Goal: Task Accomplishment & Management: Manage account settings

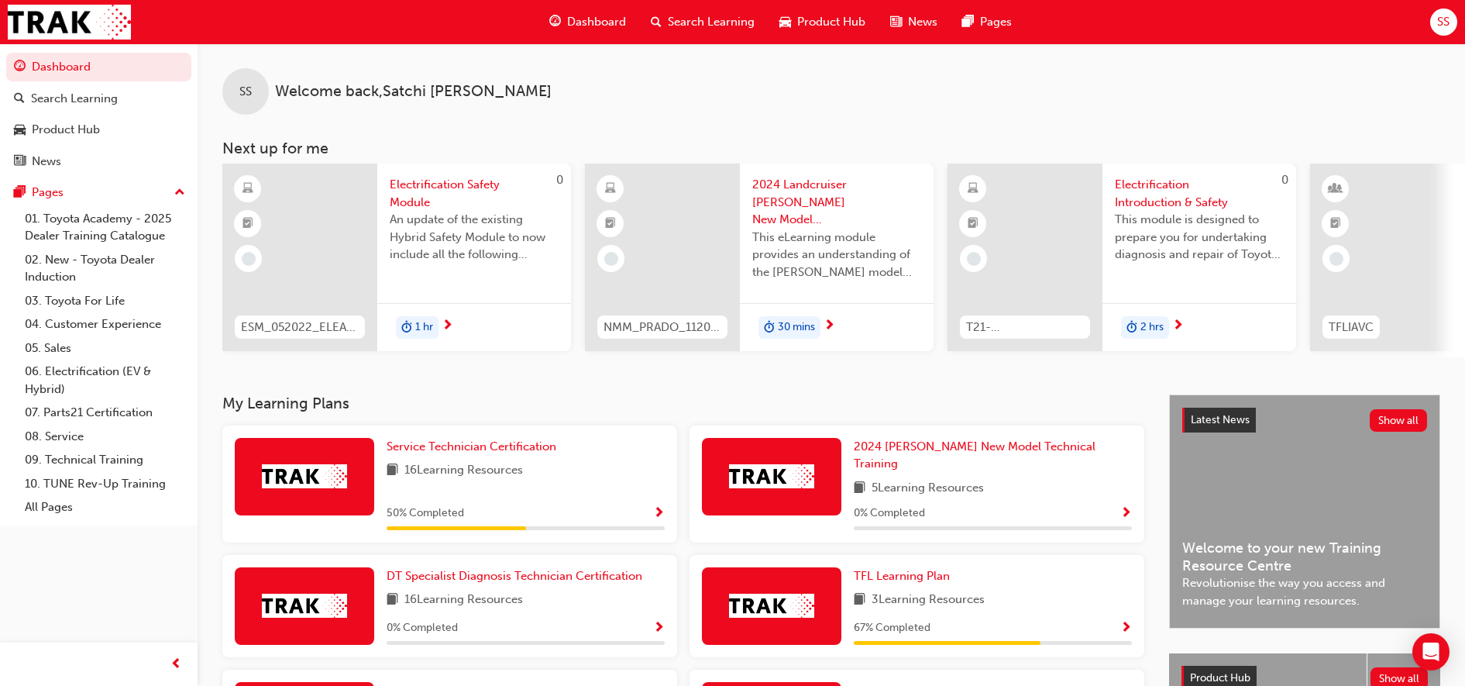
click at [1457, 22] on div "Dashboard Search Learning Product Hub News Pages SS" at bounding box center [732, 22] width 1465 height 44
click at [1440, 19] on span "SS" at bounding box center [1443, 22] width 12 height 18
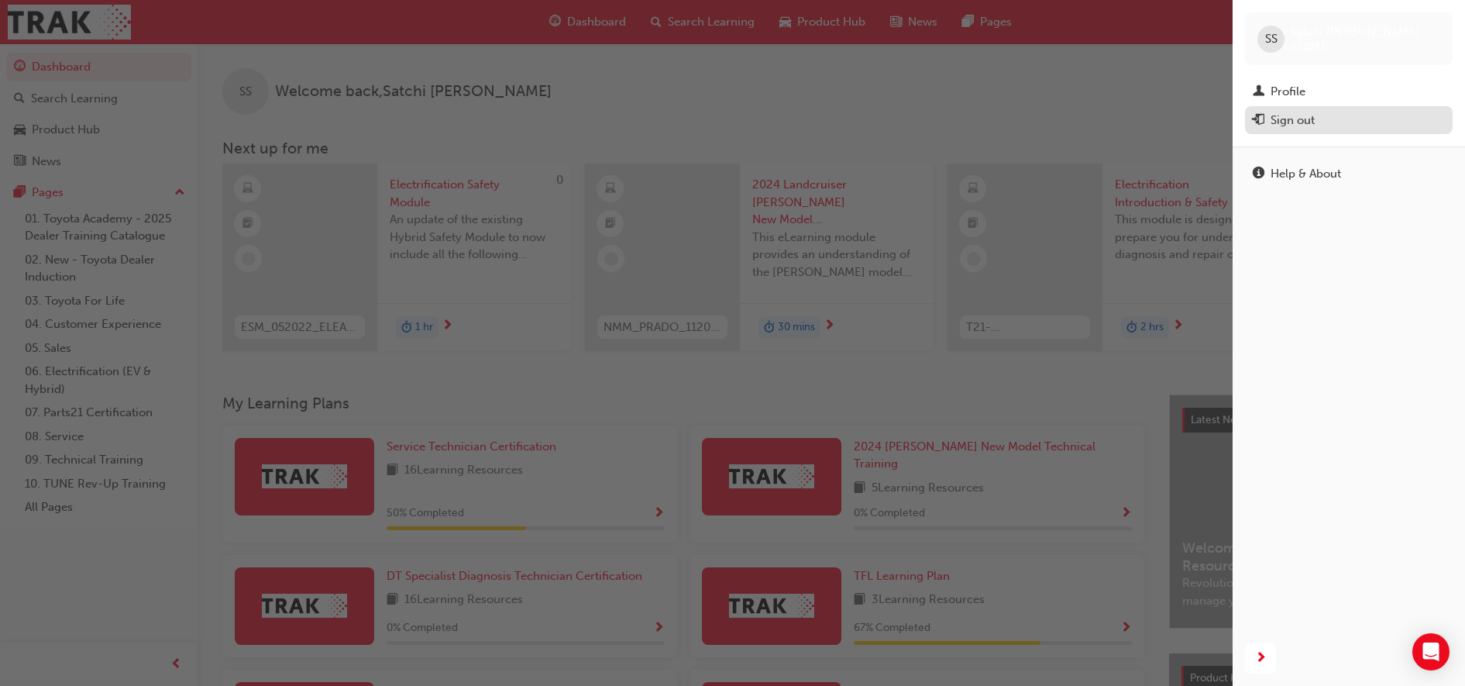
click at [1368, 116] on div "Sign out" at bounding box center [1349, 120] width 192 height 19
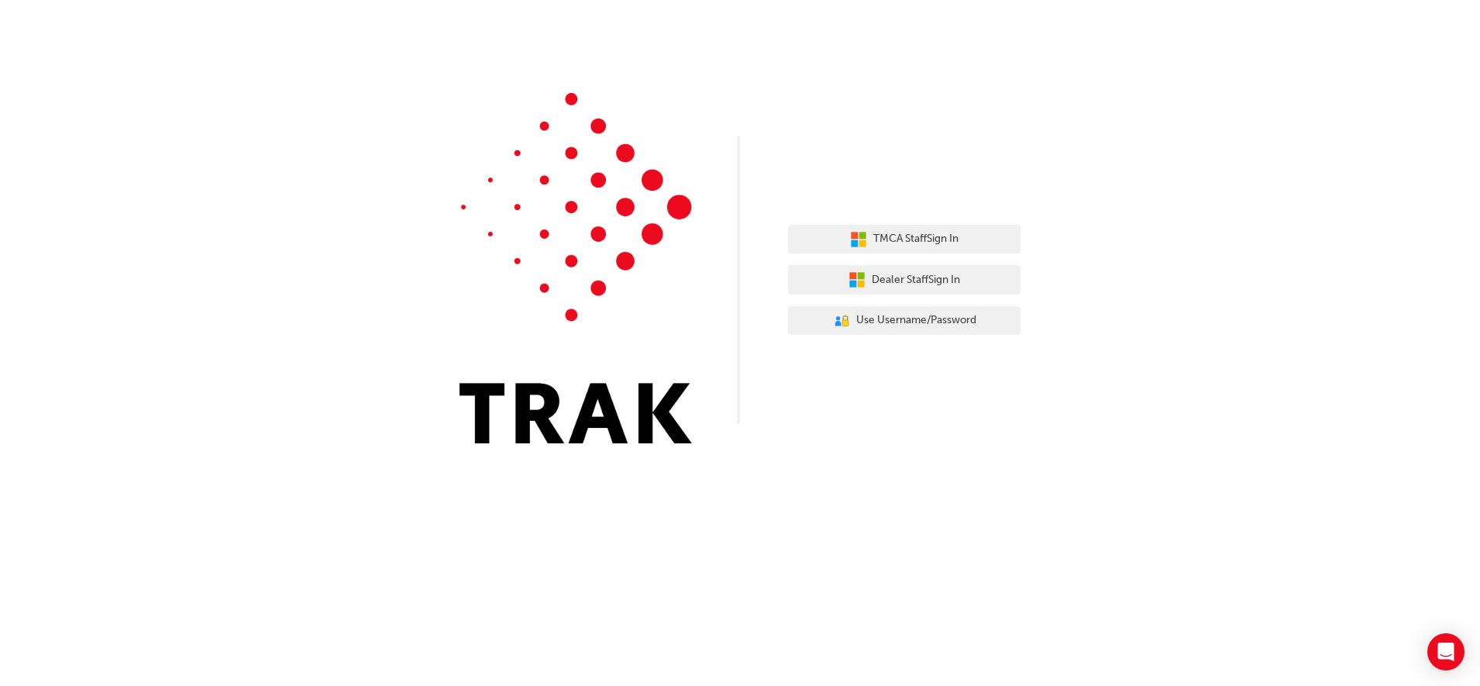
click at [1368, 117] on div "TMCA Staff Sign In Dealer Staff Sign In User Authentication Icon - Blue Person,…" at bounding box center [740, 233] width 1480 height 466
